Goal: Transaction & Acquisition: Obtain resource

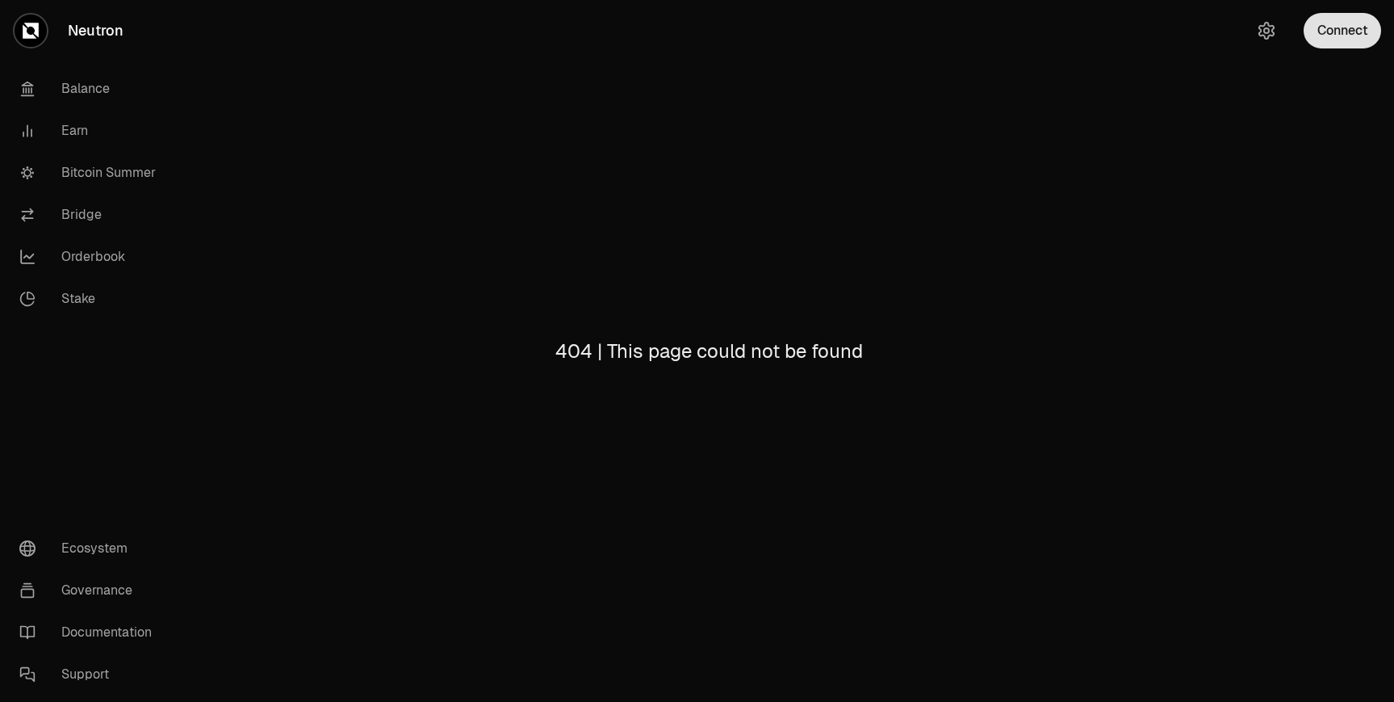
click at [1334, 39] on button "Connect" at bounding box center [1343, 31] width 78 height 36
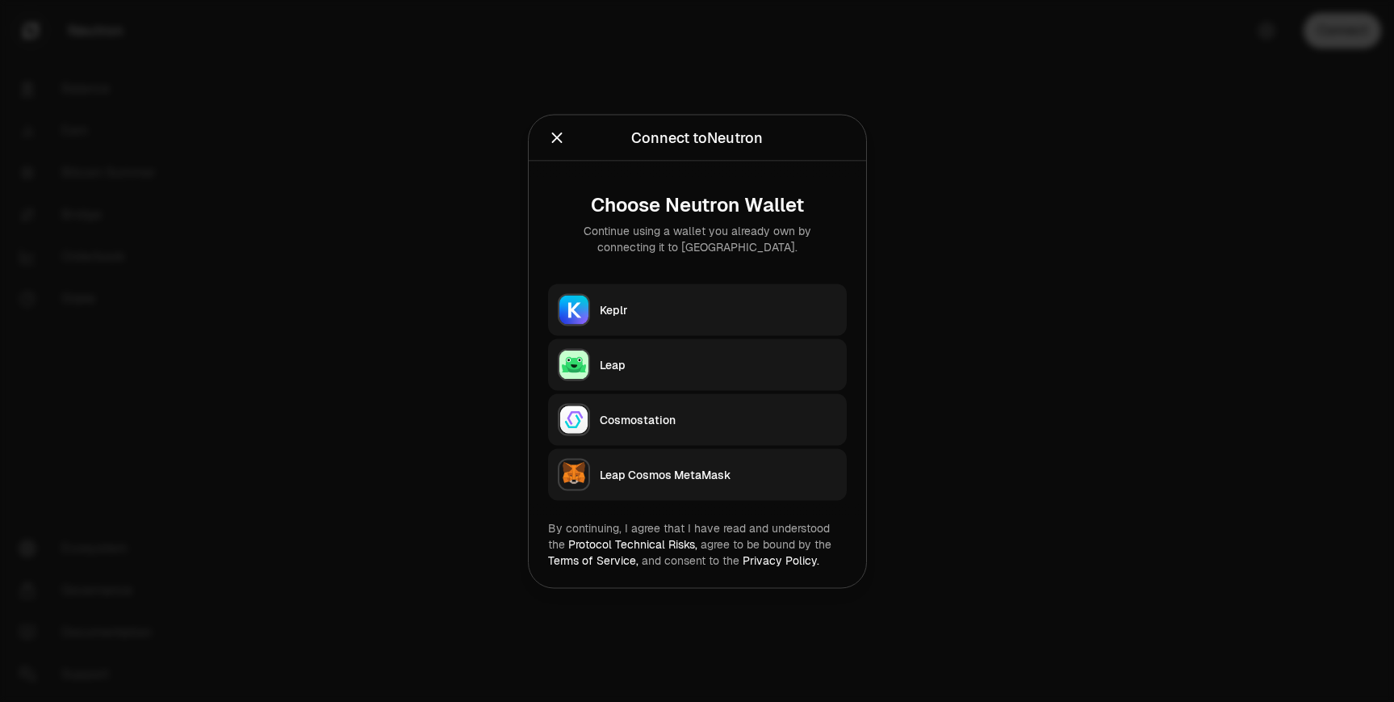
click at [767, 315] on div "Keplr" at bounding box center [718, 309] width 237 height 16
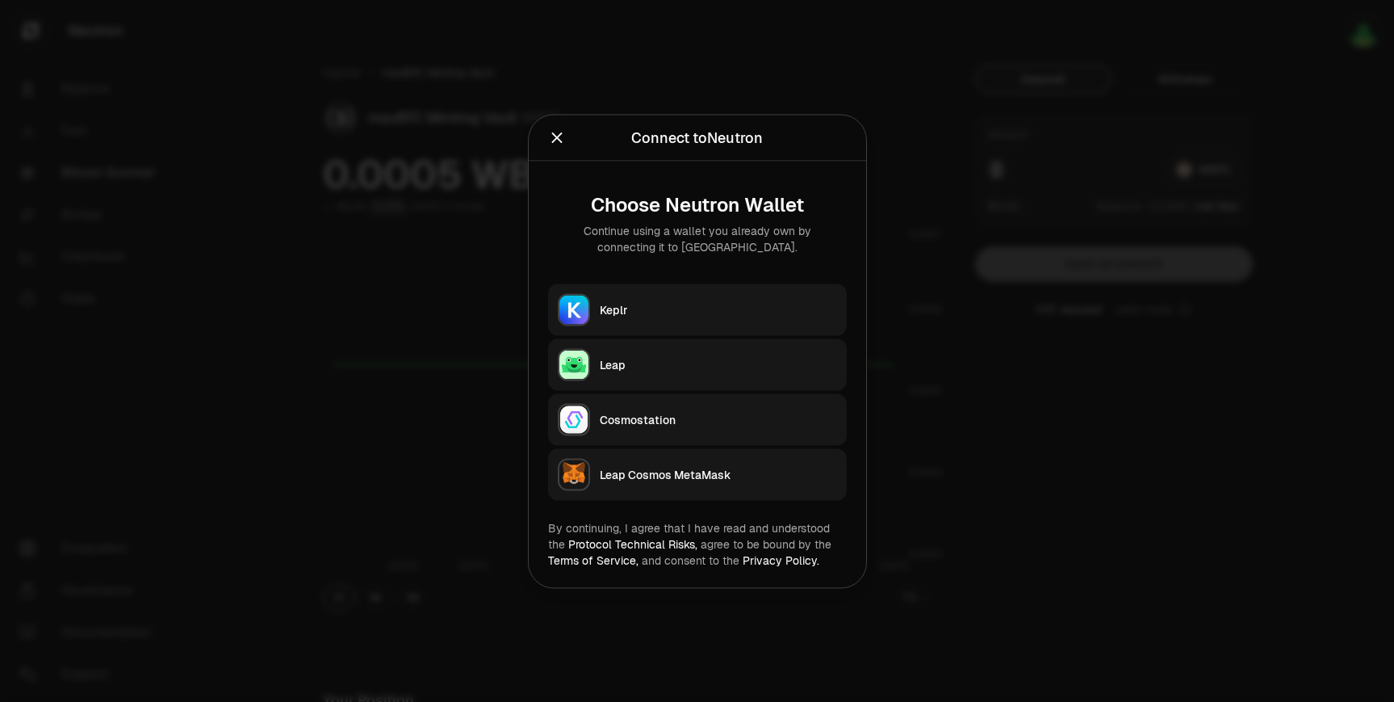
click at [662, 318] on button "Keplr" at bounding box center [697, 309] width 299 height 52
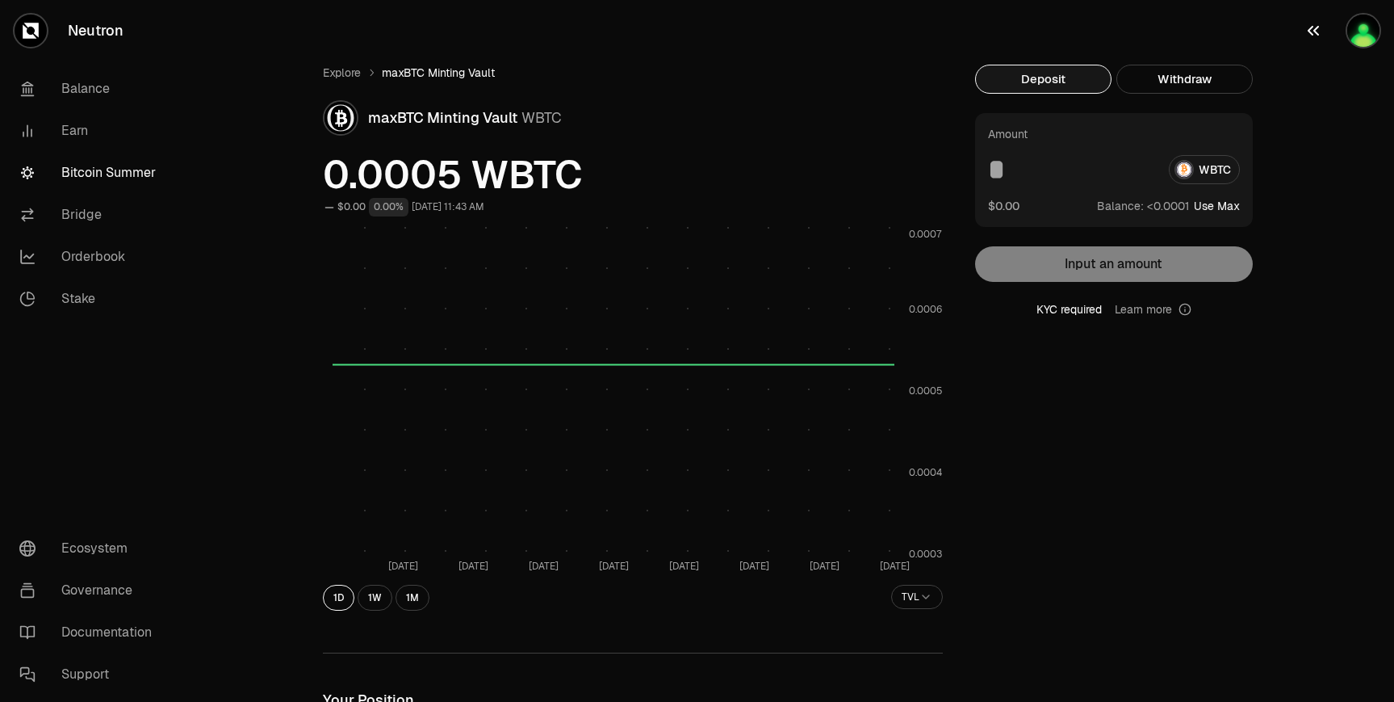
click at [1348, 52] on button "button" at bounding box center [1342, 30] width 103 height 61
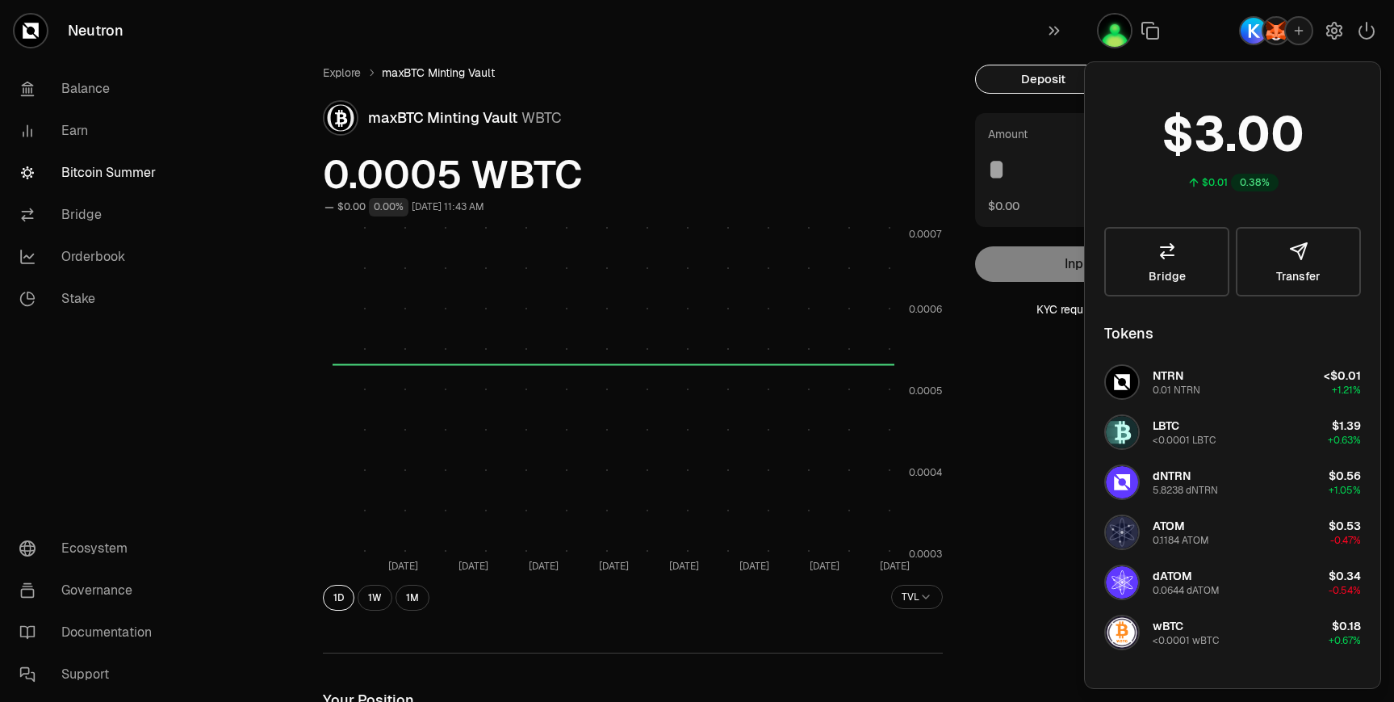
click at [1272, 27] on img "button" at bounding box center [1276, 31] width 26 height 26
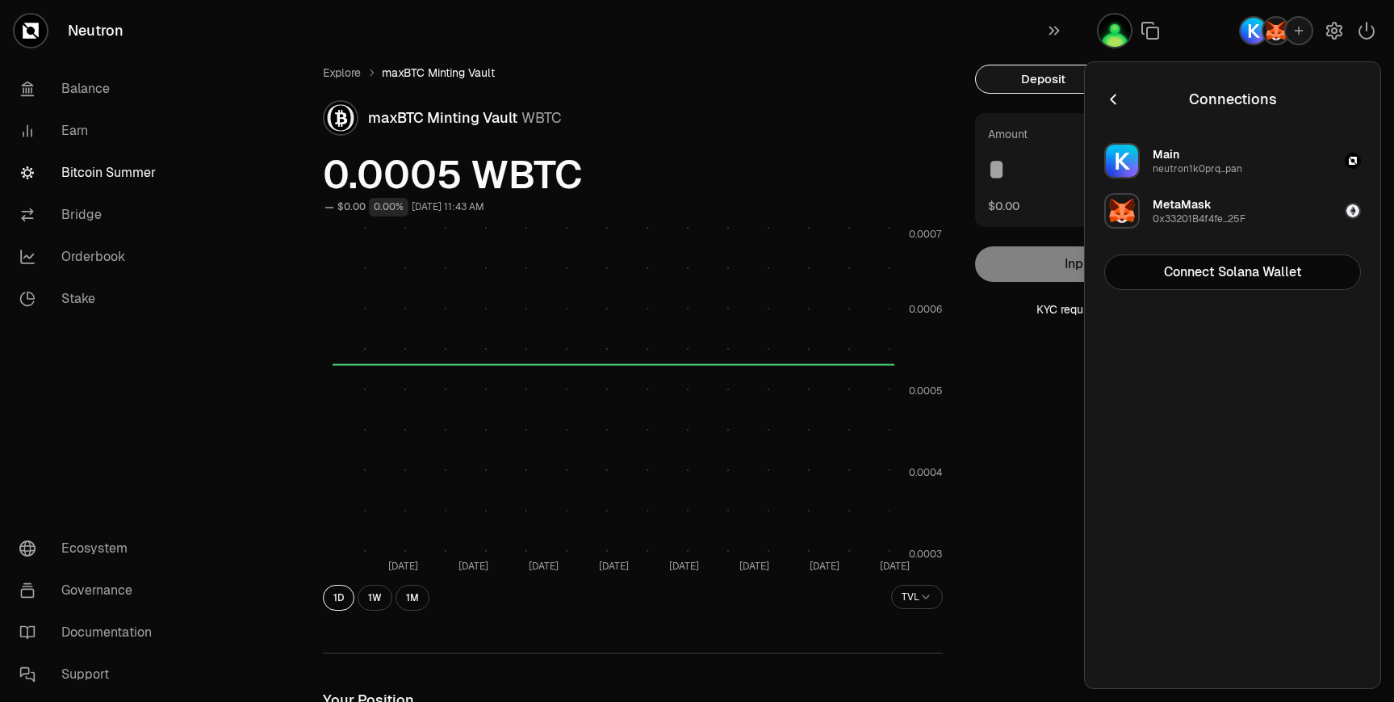
click at [1352, 213] on img "button" at bounding box center [1353, 210] width 13 height 13
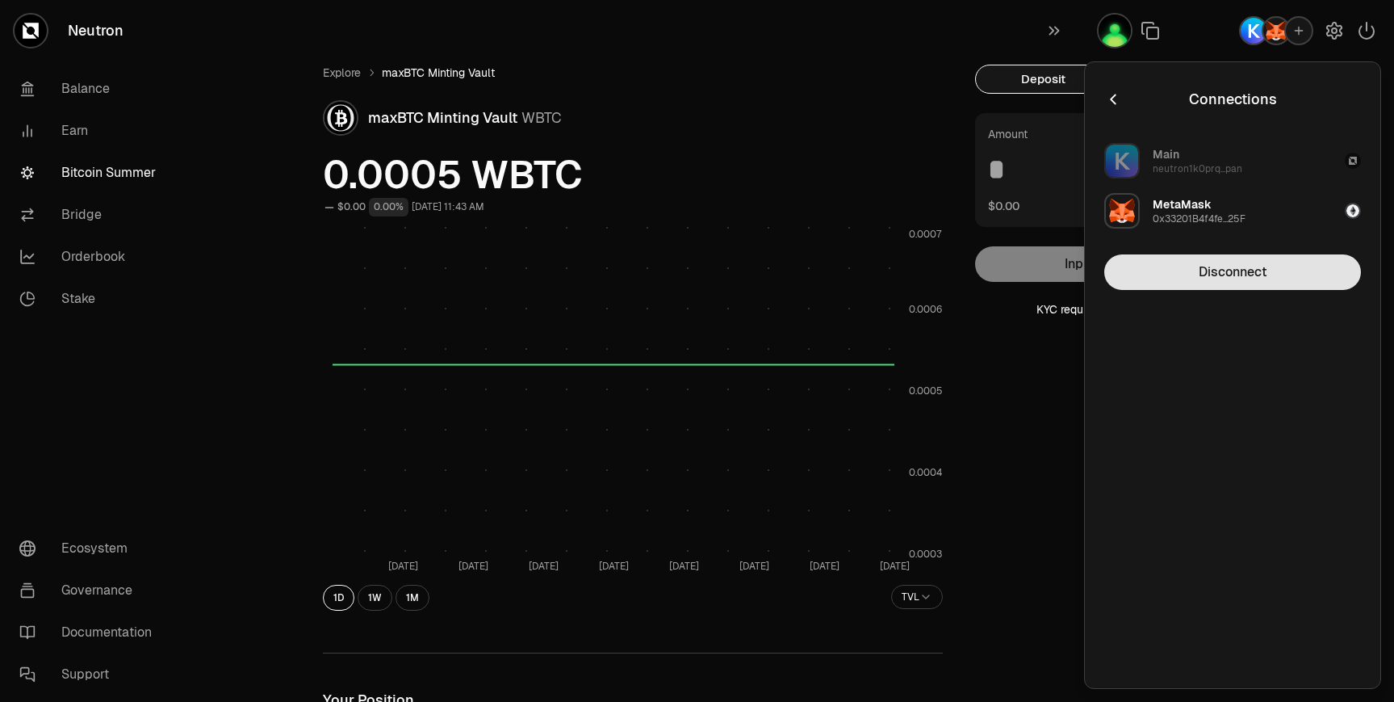
click at [1247, 278] on button "Disconnect" at bounding box center [1232, 272] width 257 height 36
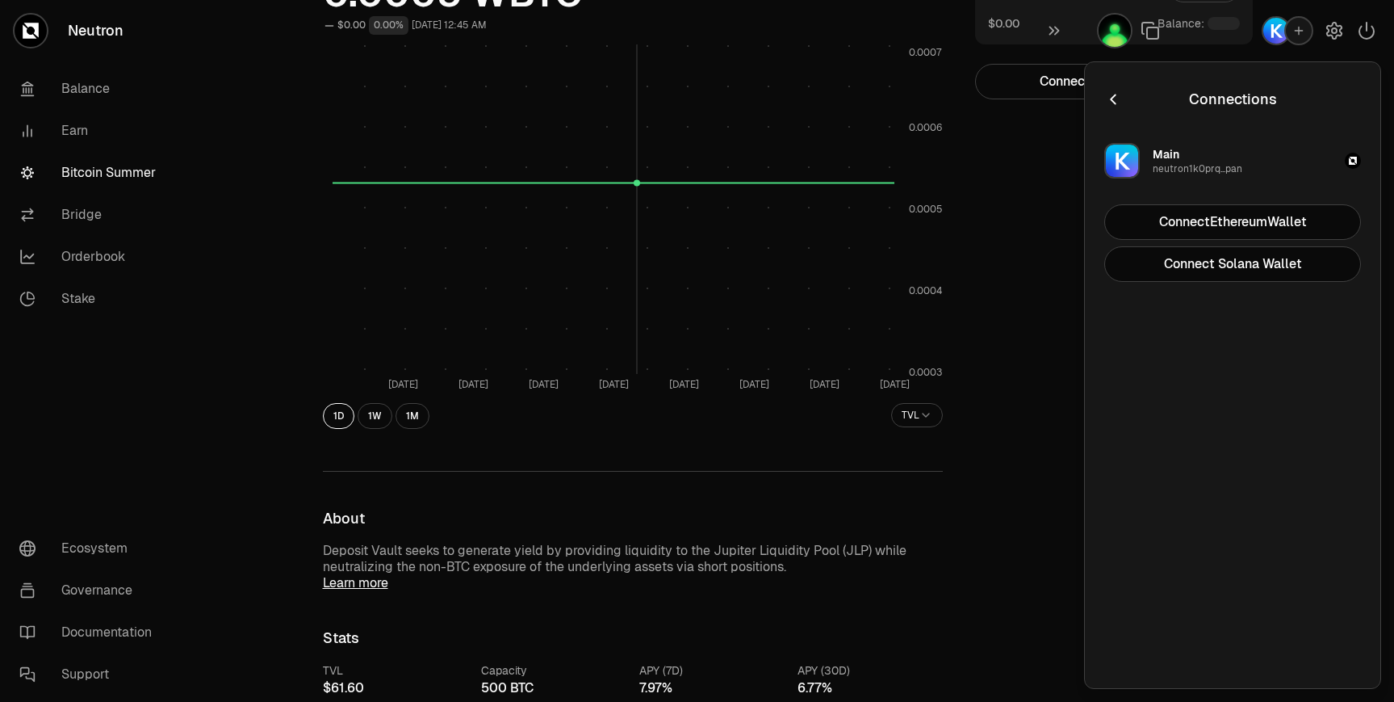
scroll to position [211, 0]
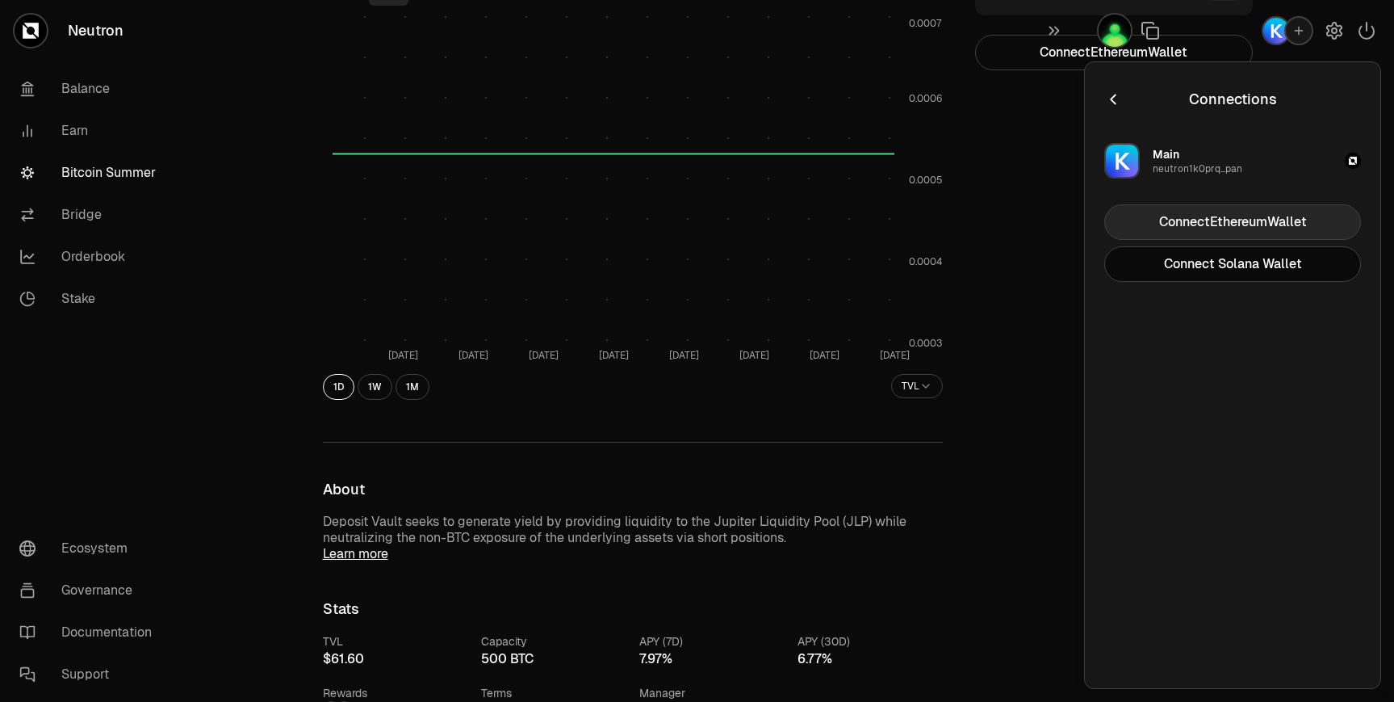
click at [1213, 221] on button "Connect Ethereum Wallet" at bounding box center [1232, 222] width 257 height 36
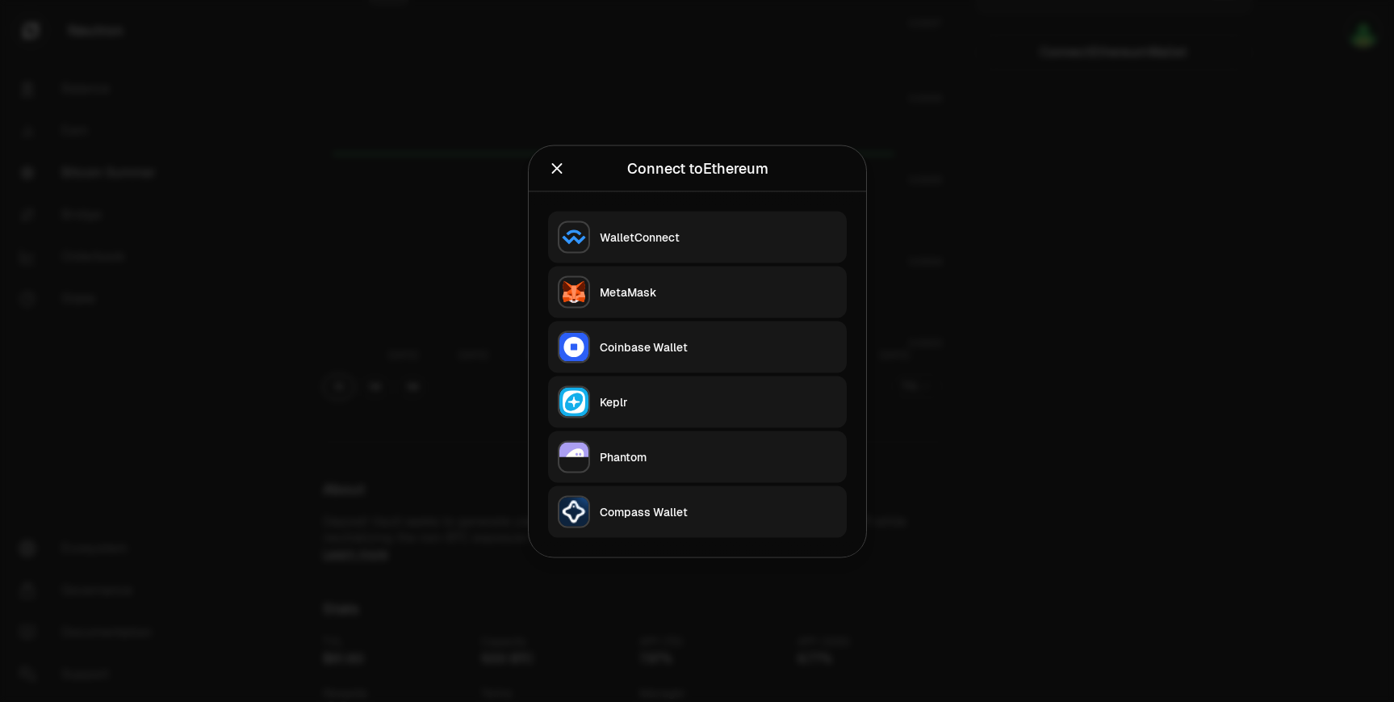
click at [631, 298] on div "MetaMask" at bounding box center [718, 291] width 237 height 16
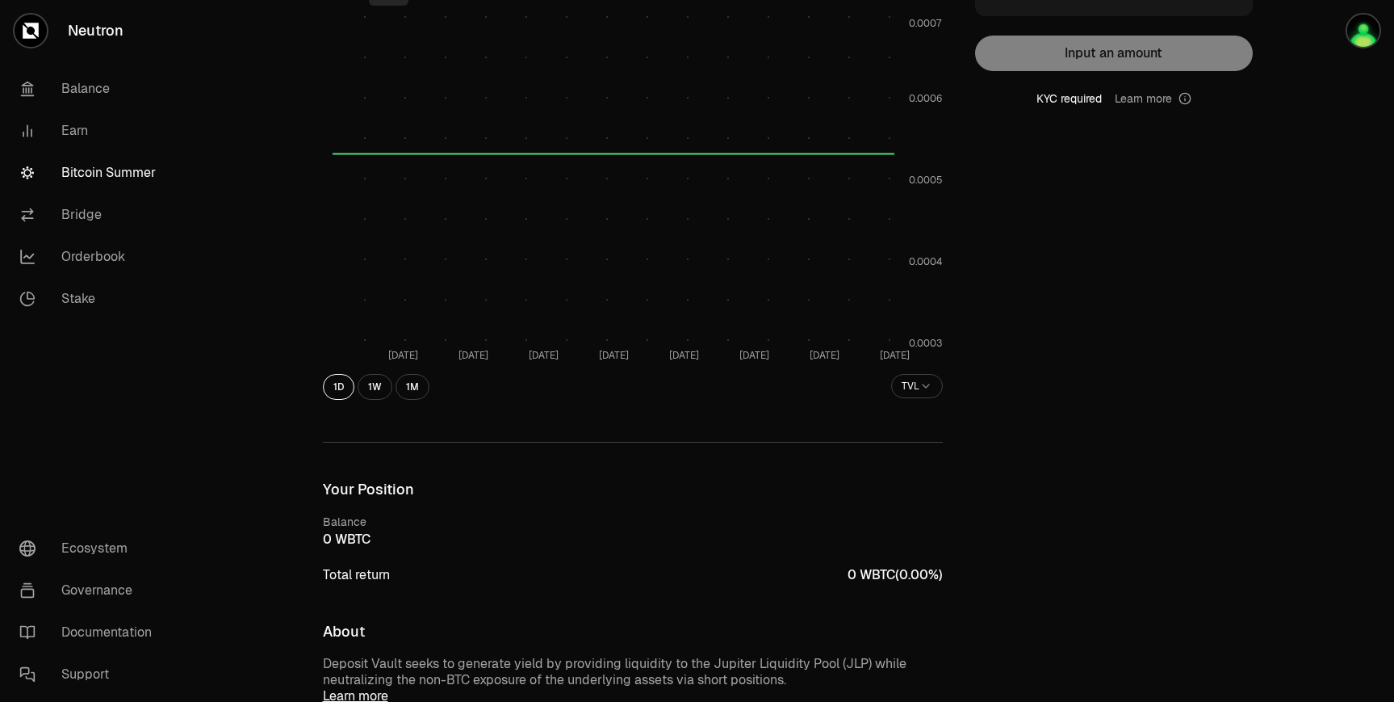
scroll to position [0, 0]
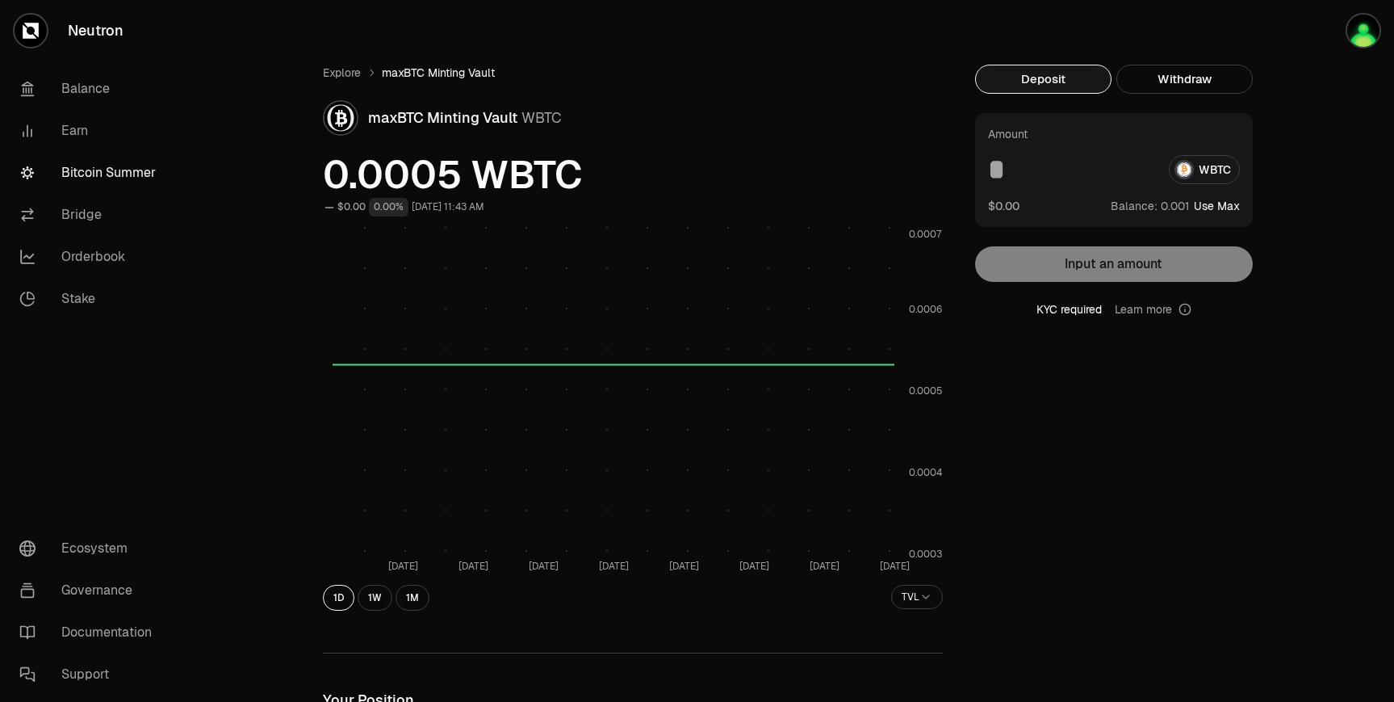
click at [1217, 204] on button "Use Max" at bounding box center [1217, 206] width 46 height 16
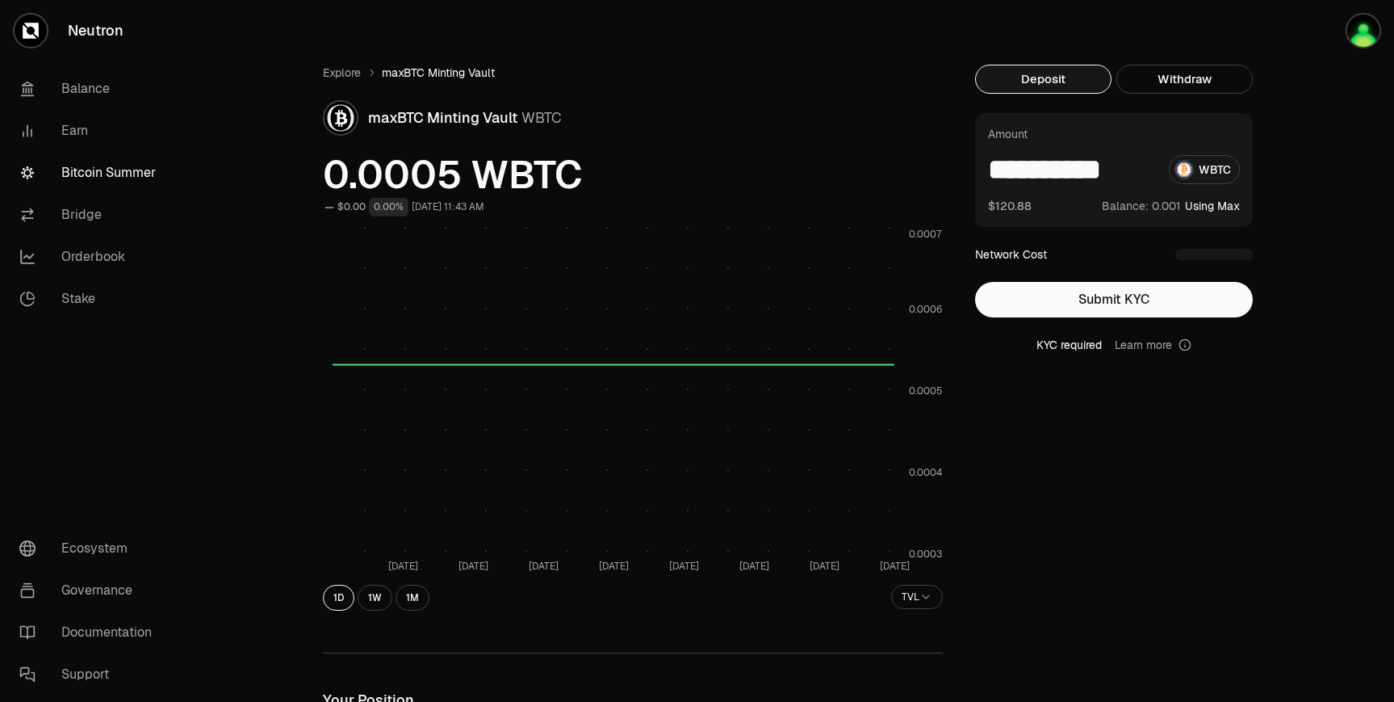
scroll to position [0, 4]
drag, startPoint x: 1056, startPoint y: 162, endPoint x: 1320, endPoint y: 166, distance: 264.0
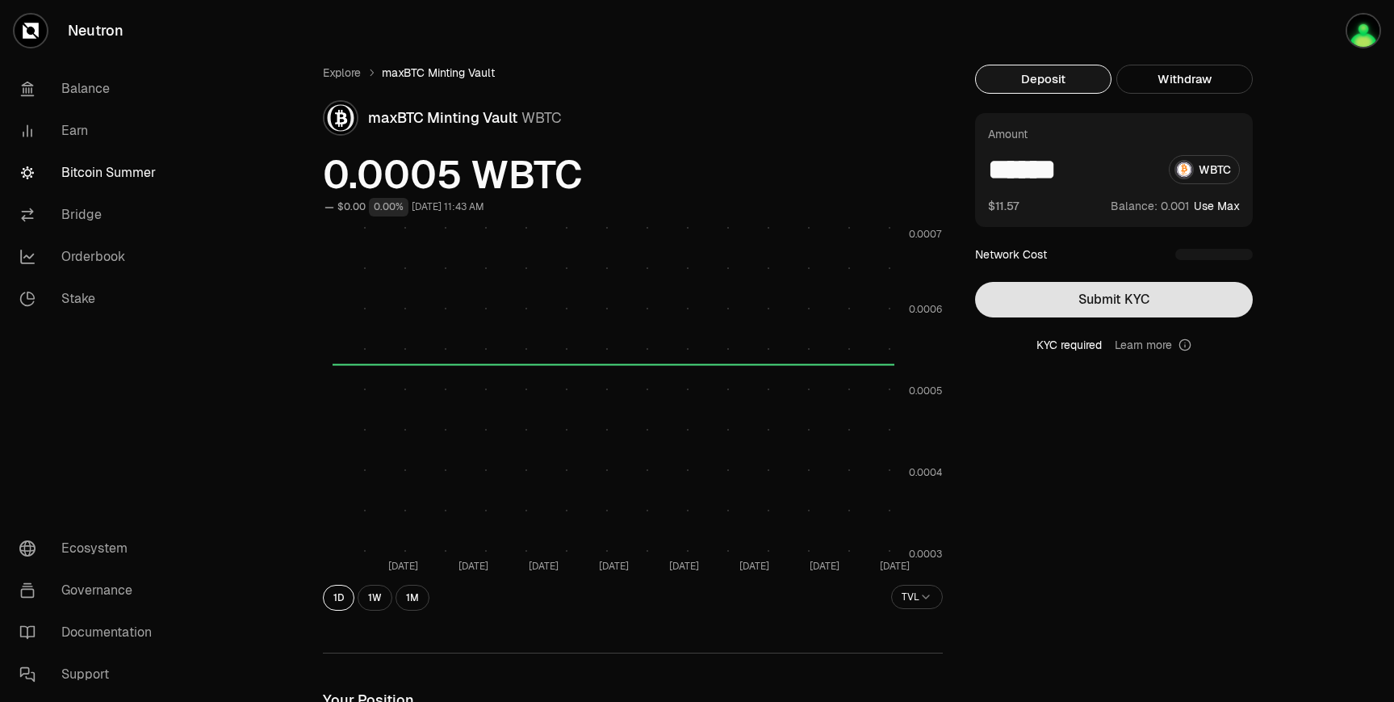
type input "******"
click at [1108, 287] on button "Submit KYC" at bounding box center [1114, 300] width 278 height 36
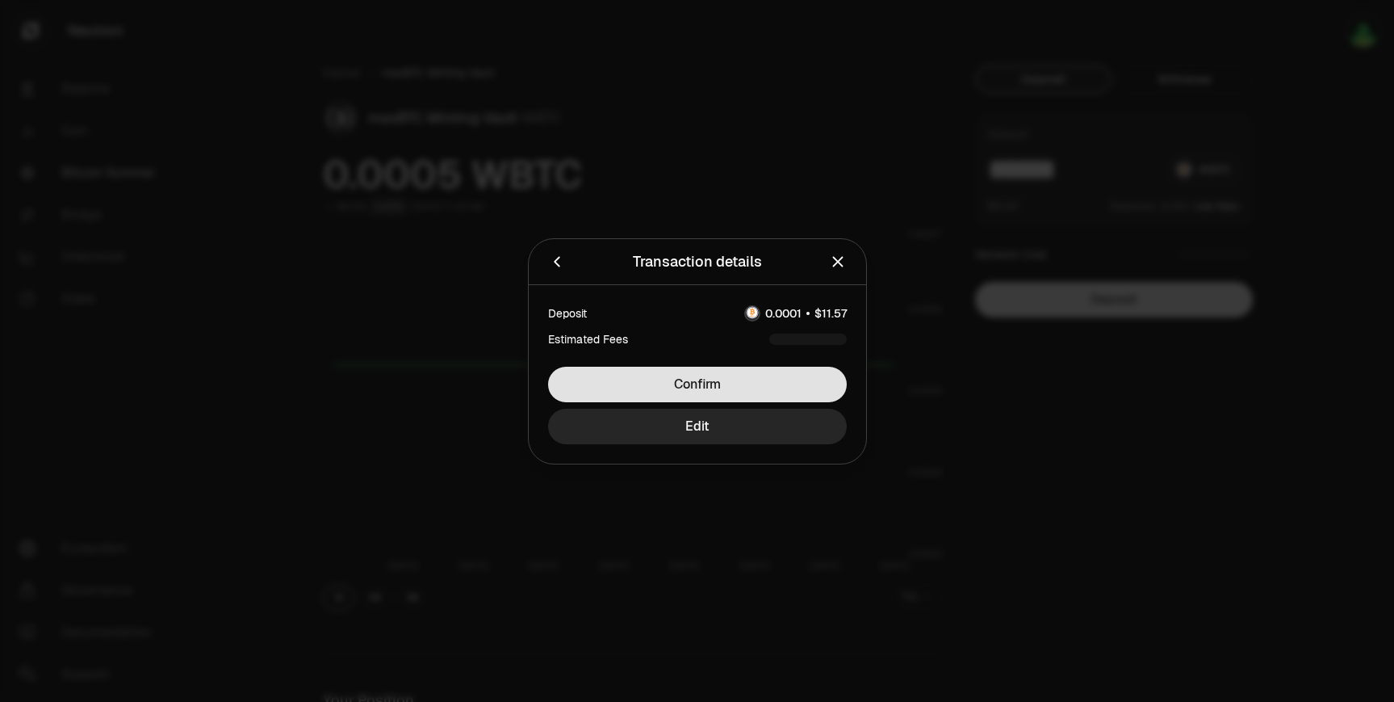
click at [715, 383] on button "Confirm" at bounding box center [697, 385] width 299 height 36
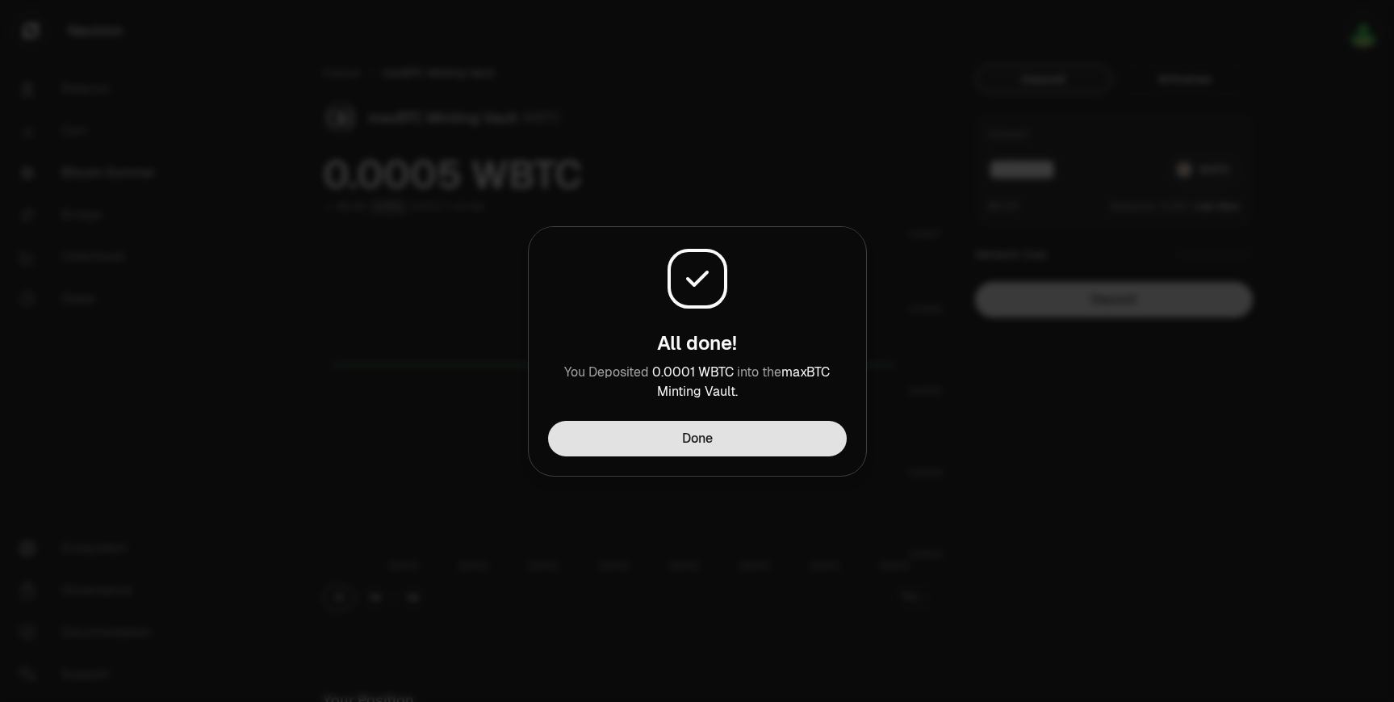
click at [719, 445] on button "Done" at bounding box center [697, 439] width 299 height 36
